Goal: Transaction & Acquisition: Purchase product/service

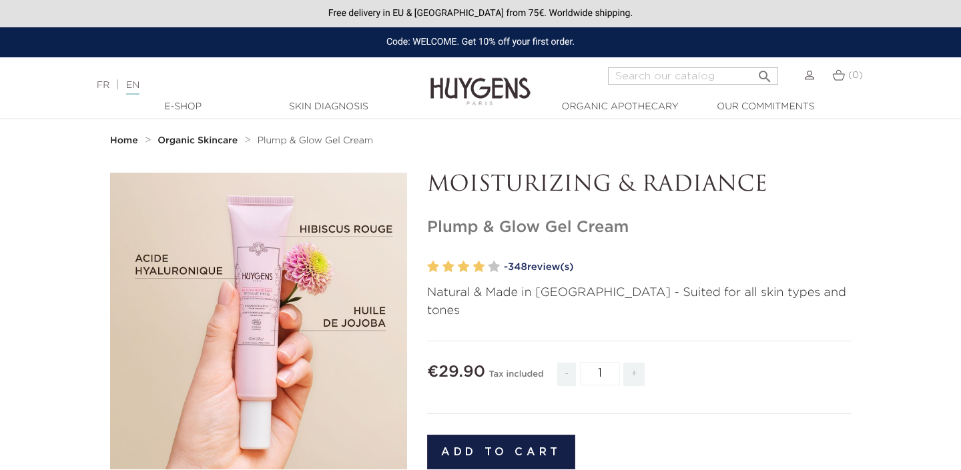
click at [139, 87] on link "EN" at bounding box center [132, 88] width 13 height 14
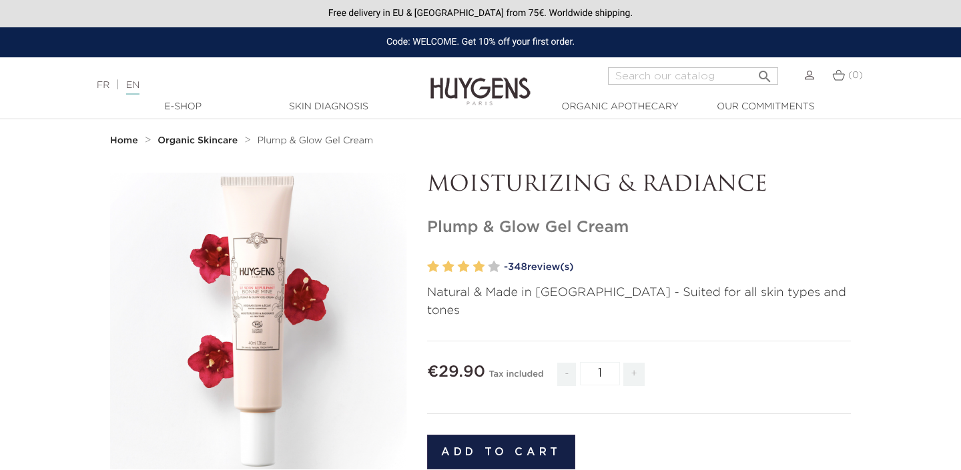
click at [39, 141] on nav "Home Organic Skincare Plump & Glow Gel Cream" at bounding box center [480, 140] width 961 height 43
click at [123, 140] on strong "Home" at bounding box center [124, 140] width 28 height 9
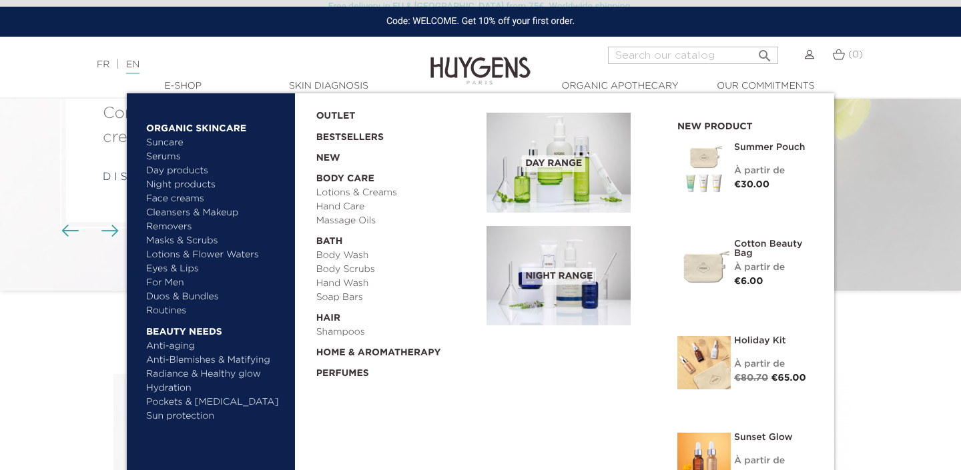
scroll to position [174, 0]
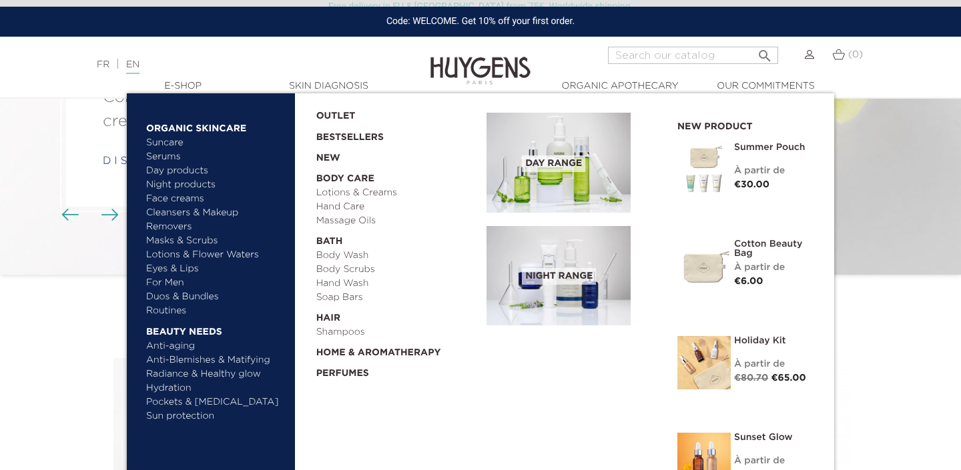
click at [356, 133] on link "Bestsellers" at bounding box center [390, 133] width 149 height 21
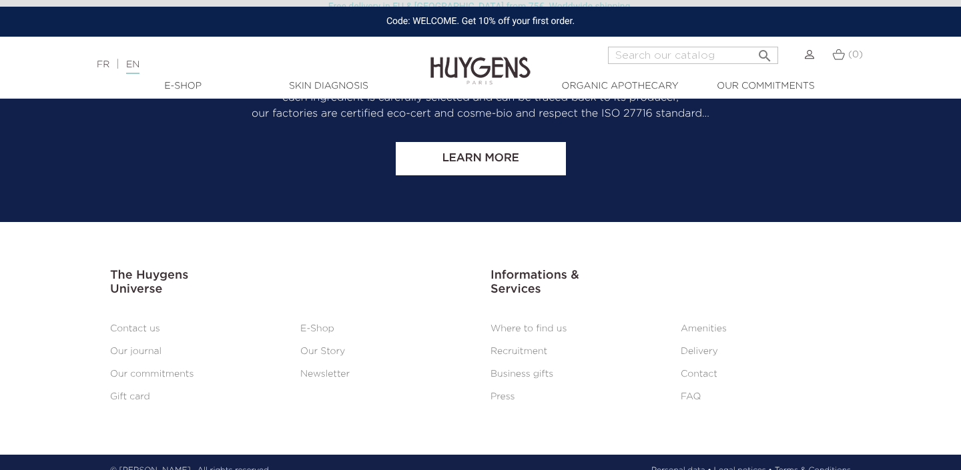
scroll to position [4405, 0]
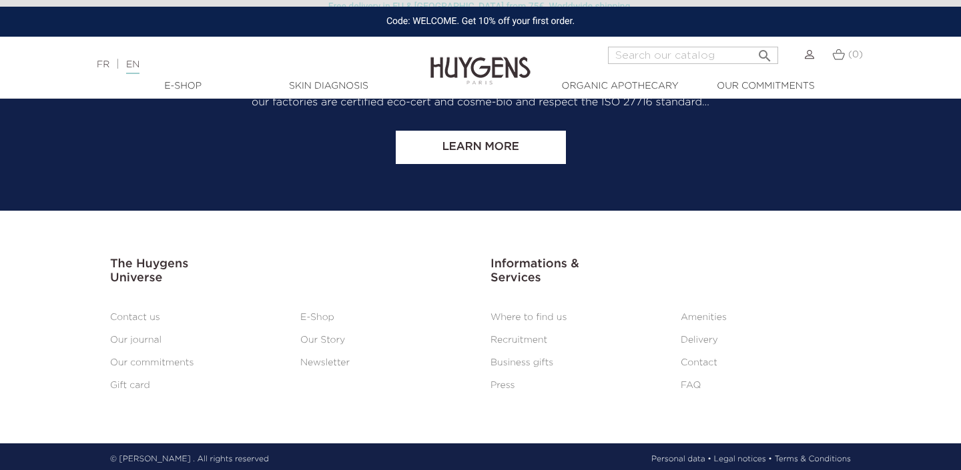
click at [324, 313] on link "E-Shop" at bounding box center [317, 317] width 34 height 9
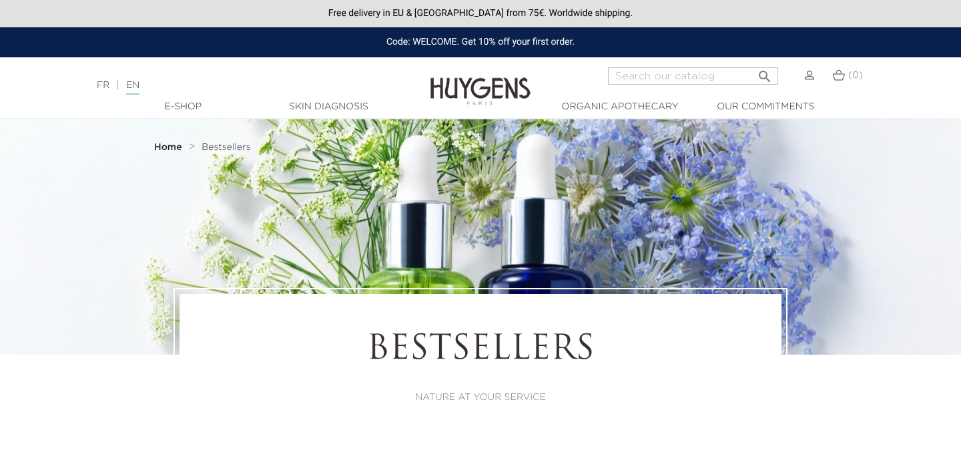
click at [663, 75] on input "Search" at bounding box center [693, 75] width 170 height 17
click at [659, 79] on input "Search" at bounding box center [693, 75] width 170 height 17
type input "c"
type input "advent"
click at [753, 63] on button " Search" at bounding box center [765, 72] width 24 height 18
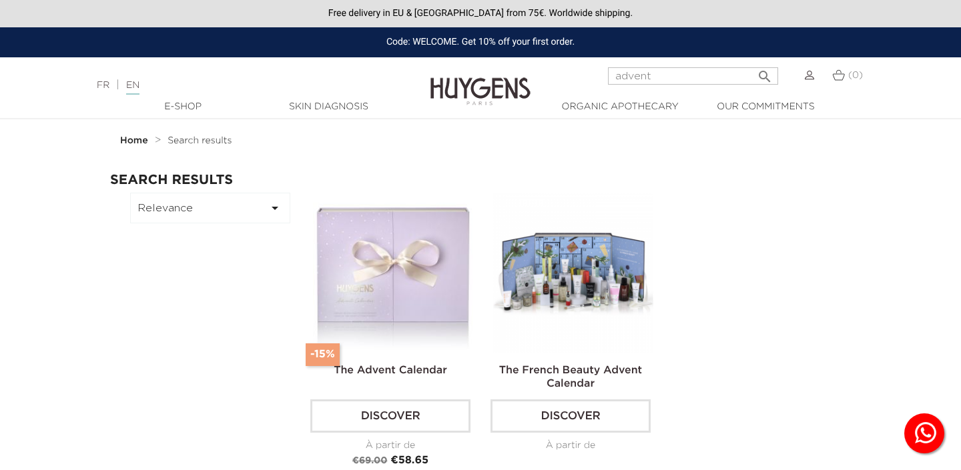
click at [558, 314] on img at bounding box center [573, 273] width 160 height 160
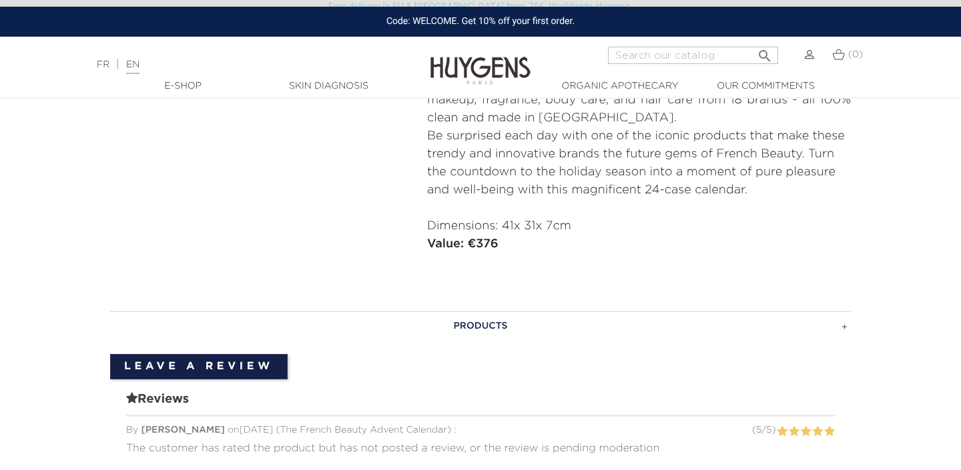
scroll to position [742, 0]
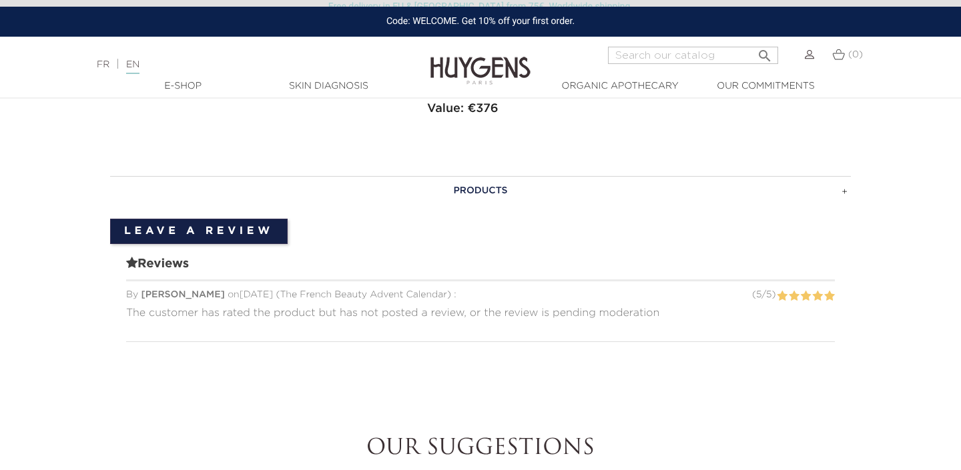
click at [492, 188] on h3 "PRODUCTS" at bounding box center [480, 190] width 741 height 29
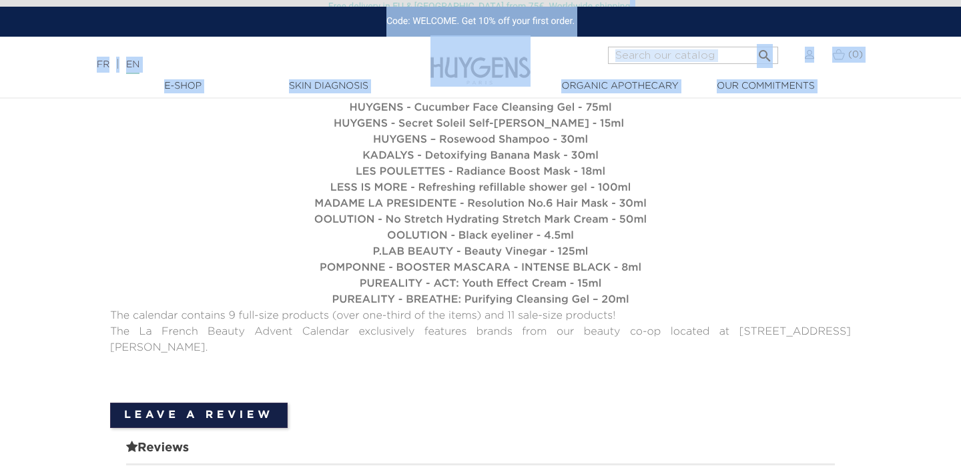
scroll to position [1028, 0]
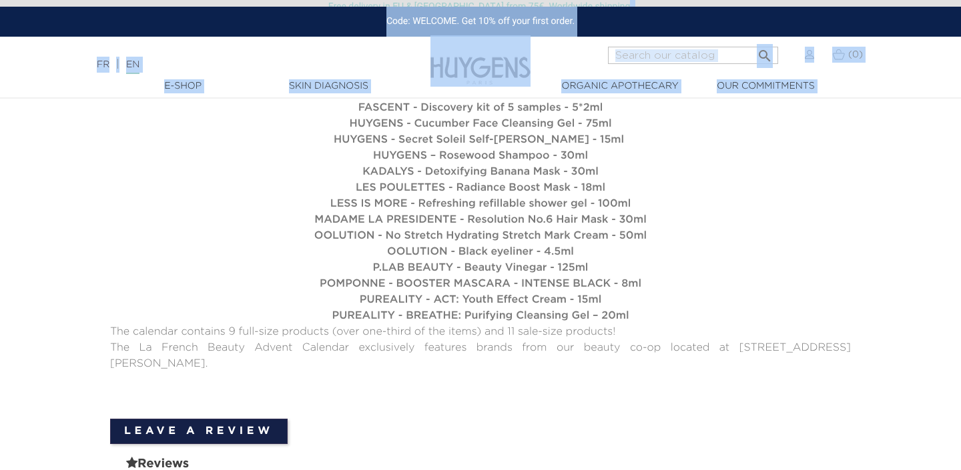
drag, startPoint x: 274, startPoint y: 146, endPoint x: 821, endPoint y: 344, distance: 582.3
click at [821, 344] on div "ABSOLUTION - PAX soothing and purifying face oil - Certified organic - 8.5ml AL…" at bounding box center [480, 156] width 741 height 432
copy div "ABSOLUTION - PAX soothing and purifying face oil - Certified organic - 8.5ml AL…"
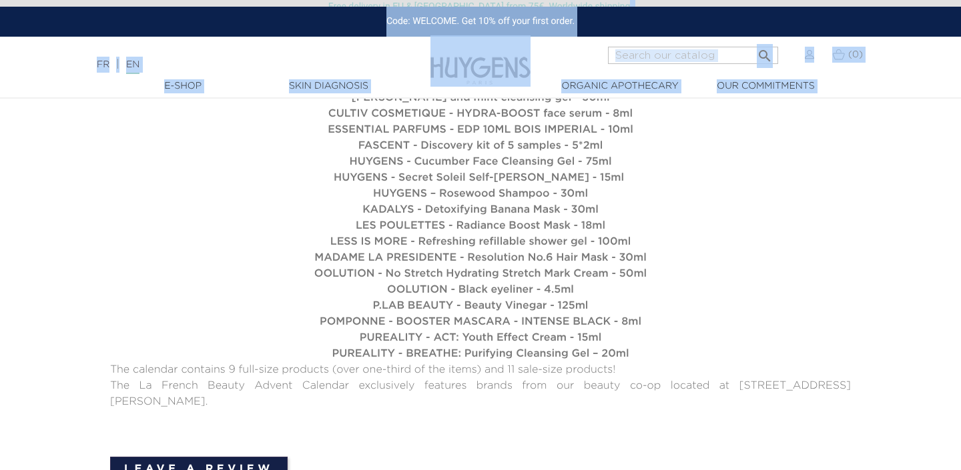
scroll to position [990, 0]
